Goal: Navigation & Orientation: Find specific page/section

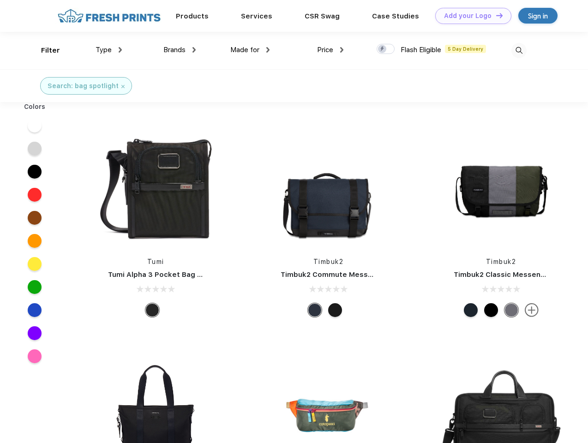
click at [470, 16] on link "Add your Logo Design Tool" at bounding box center [473, 16] width 76 height 16
click at [0, 0] on div "Design Tool" at bounding box center [0, 0] width 0 height 0
click at [495, 15] on link "Add your Logo Design Tool" at bounding box center [473, 16] width 76 height 16
click at [44, 50] on div "Filter" at bounding box center [50, 50] width 19 height 11
click at [109, 50] on span "Type" at bounding box center [104, 50] width 16 height 8
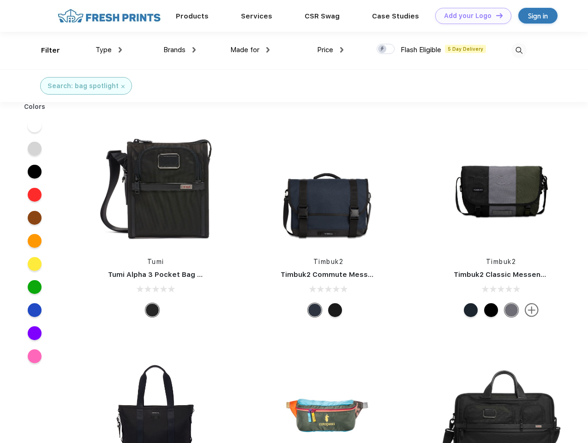
click at [180, 50] on span "Brands" at bounding box center [174, 50] width 22 height 8
click at [250, 50] on span "Made for" at bounding box center [244, 50] width 29 height 8
click at [330, 50] on span "Price" at bounding box center [325, 50] width 16 height 8
click at [386, 49] on div at bounding box center [386, 49] width 18 height 10
click at [383, 49] on input "checkbox" at bounding box center [380, 46] width 6 height 6
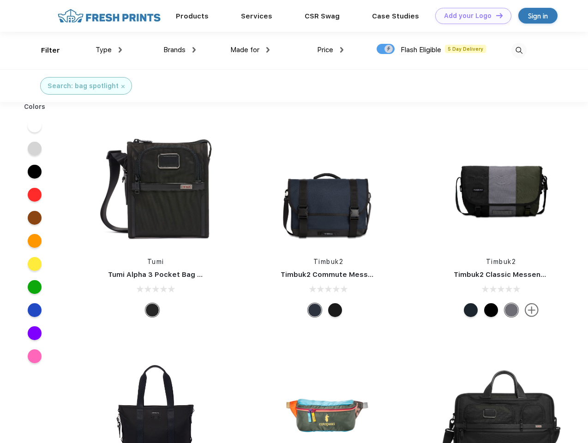
click at [519, 50] on img at bounding box center [518, 50] width 15 height 15
